Goal: Check status: Check status

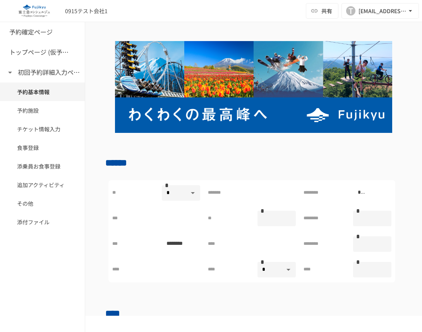
click at [185, 13] on div "0915テスト会社1 共有 T [EMAIL_ADDRESS][DOMAIN_NAME]" at bounding box center [211, 11] width 422 height 22
click at [272, 189] on div at bounding box center [276, 192] width 38 height 15
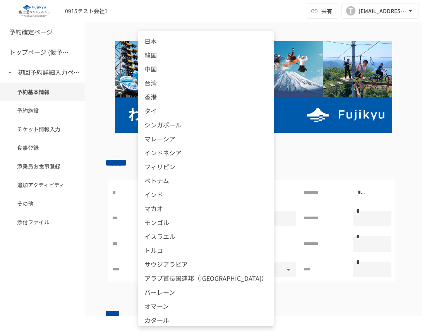
click at [195, 190] on body "**********" at bounding box center [211, 157] width 422 height 315
click at [256, 160] on div at bounding box center [211, 166] width 422 height 332
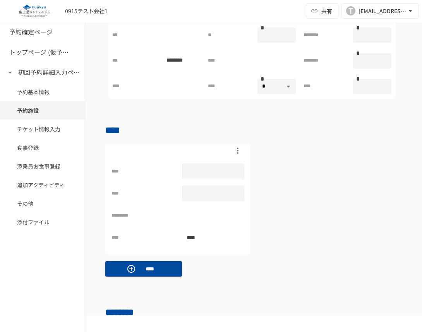
scroll to position [324, 0]
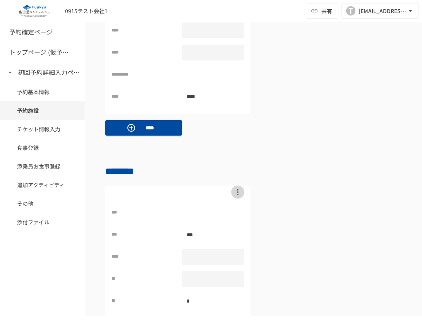
click at [237, 192] on icon "button" at bounding box center [238, 192] width 2 height 6
click at [294, 192] on div at bounding box center [211, 166] width 422 height 332
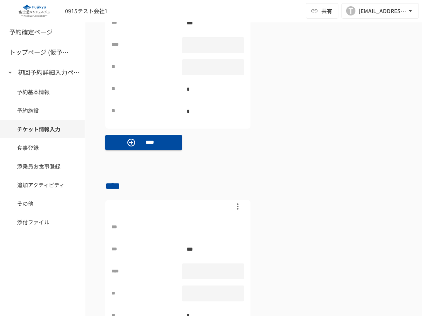
scroll to position [504, 0]
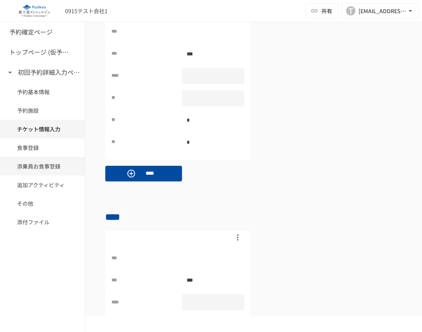
click at [43, 173] on div "添乗員お食事登録" at bounding box center [42, 166] width 85 height 19
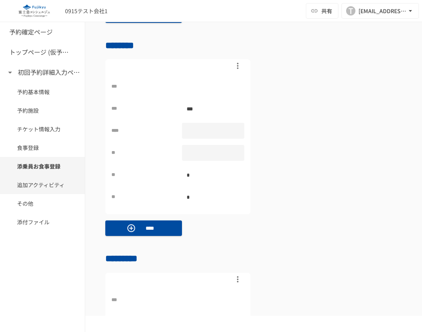
click at [45, 185] on span "追加アクティビティ" at bounding box center [42, 184] width 51 height 9
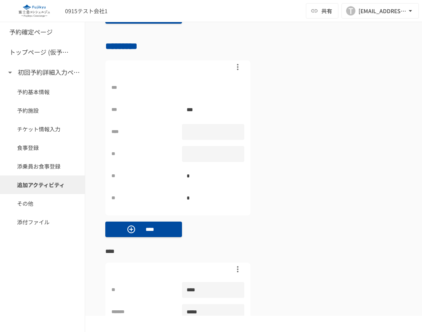
scroll to position [1101, 0]
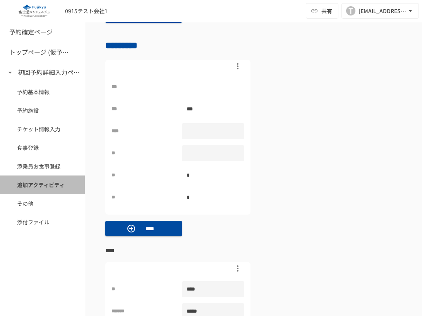
click at [46, 193] on div "追加アクティビティ" at bounding box center [42, 184] width 85 height 19
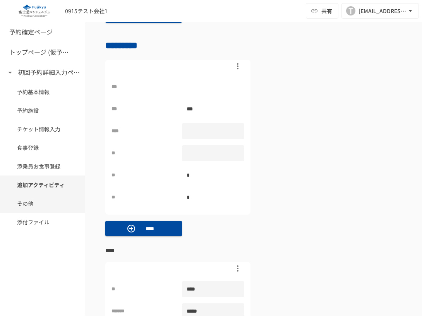
click at [46, 209] on div "その他" at bounding box center [42, 203] width 85 height 19
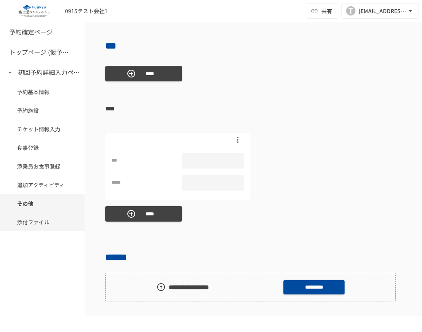
click at [47, 221] on span "添付ファイル" at bounding box center [42, 221] width 51 height 9
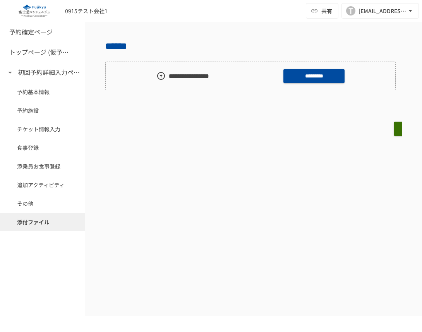
scroll to position [1741, 0]
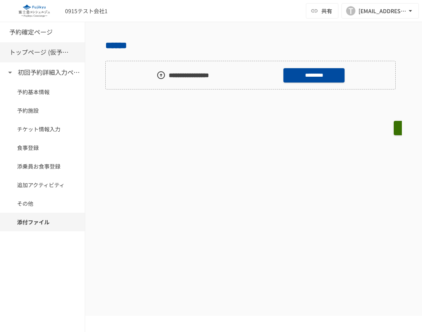
click at [45, 47] on div "トップページ (仮予約一覧)" at bounding box center [42, 52] width 85 height 20
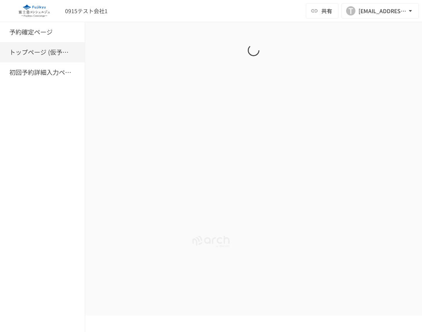
click at [39, 35] on h6 "予約確定ページ" at bounding box center [30, 32] width 43 height 10
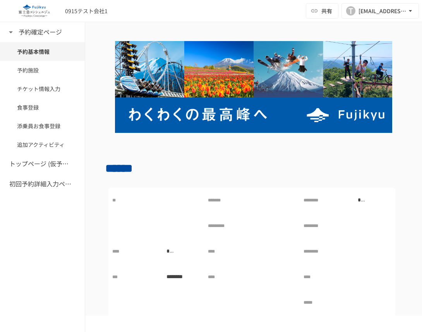
click at [282, 142] on p at bounding box center [253, 141] width 296 height 10
click at [318, 3] on div "0915テスト会社1 共有 T [EMAIL_ADDRESS][DOMAIN_NAME]" at bounding box center [211, 11] width 422 height 22
click at [318, 7] on icon "button" at bounding box center [314, 11] width 8 height 8
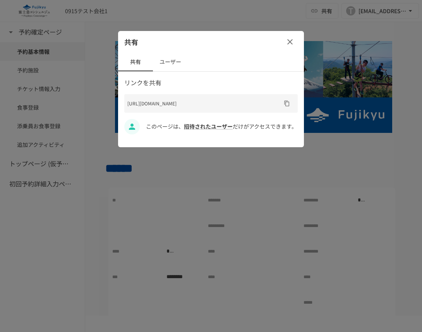
click at [262, 13] on div at bounding box center [211, 166] width 422 height 332
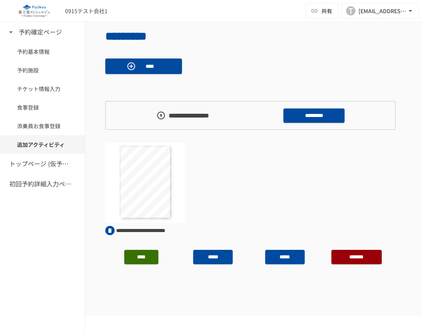
scroll to position [692, 0]
